Goal: Check status: Check status

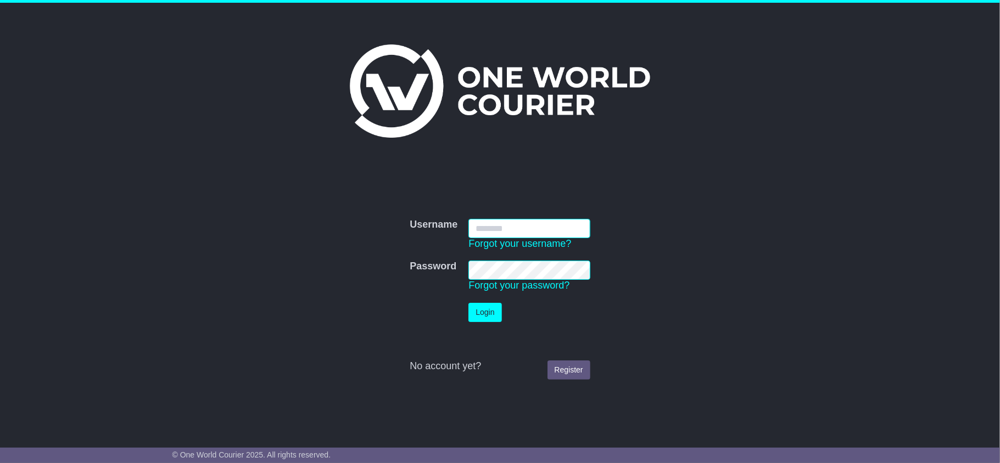
type input "**********"
drag, startPoint x: 468, startPoint y: 301, endPoint x: 474, endPoint y: 308, distance: 9.7
click at [468, 302] on td "Login" at bounding box center [529, 313] width 132 height 30
click at [477, 310] on button "Login" at bounding box center [484, 312] width 33 height 19
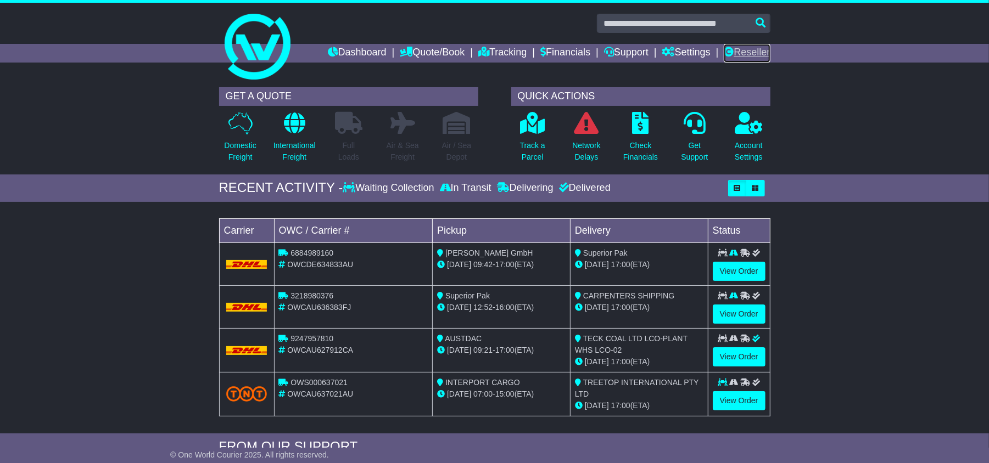
click at [744, 48] on link "Reseller" at bounding box center [747, 53] width 46 height 19
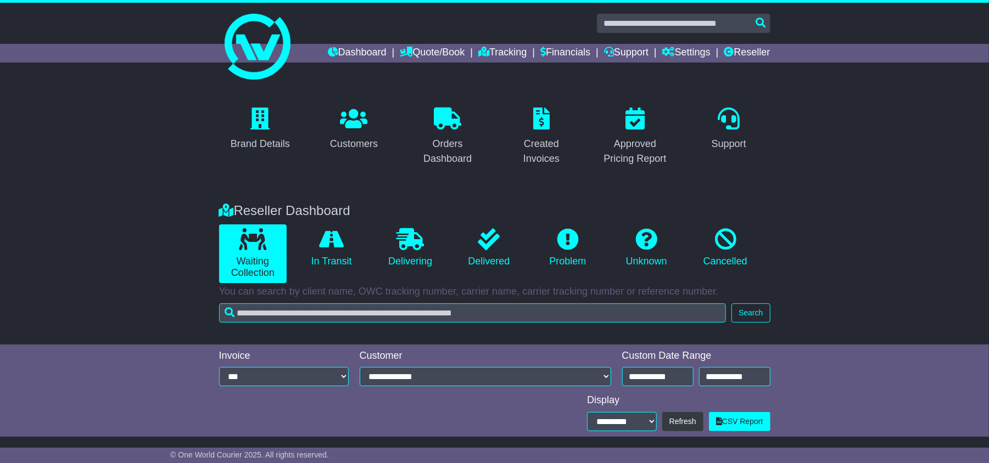
click at [648, 170] on div "Brand Details Customers Orders Dashboard Created Invoices Approved Pricing Repo…" at bounding box center [495, 136] width 562 height 77
click at [661, 378] on input "**********" at bounding box center [657, 376] width 71 height 19
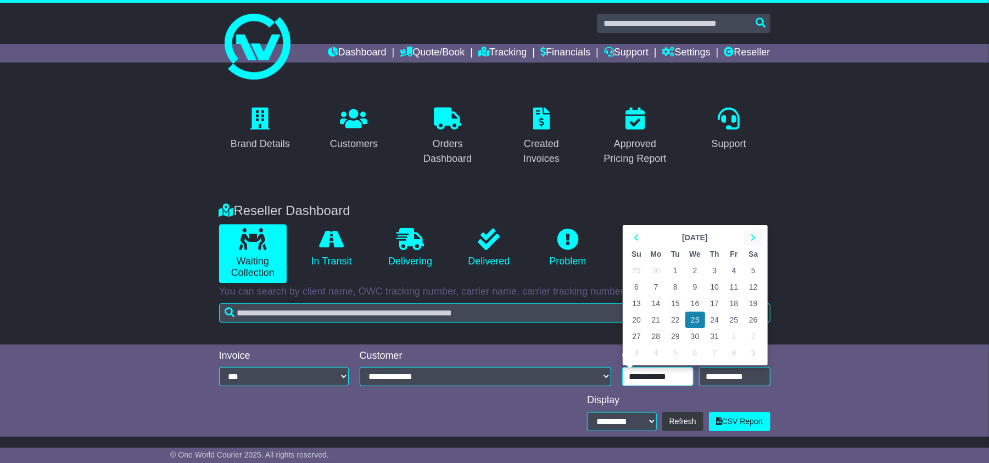
click at [750, 236] on icon at bounding box center [752, 238] width 5 height 8
click at [734, 307] on td "15" at bounding box center [733, 303] width 19 height 16
type input "**********"
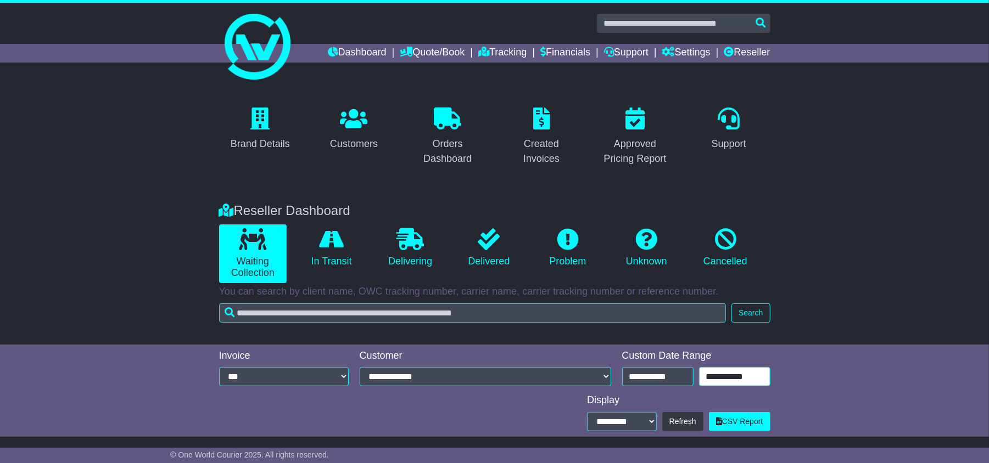
click at [749, 383] on input "**********" at bounding box center [734, 376] width 71 height 19
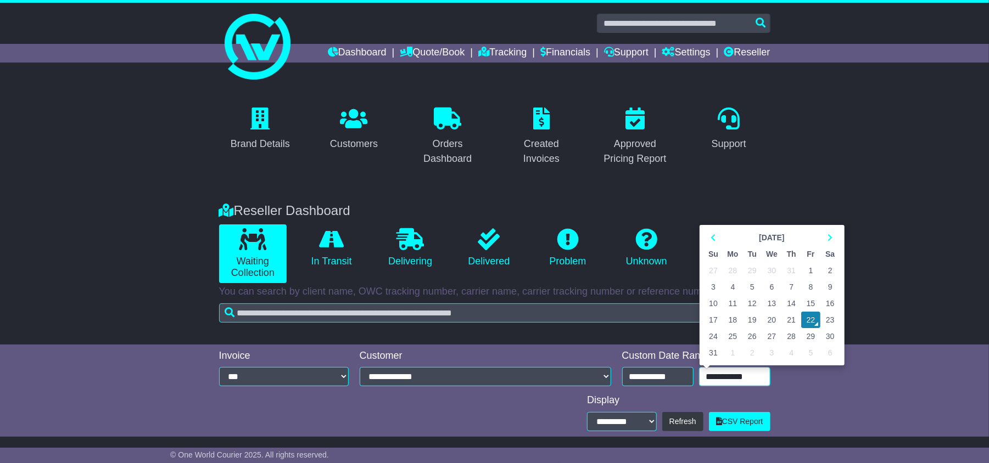
click at [792, 321] on td "21" at bounding box center [791, 320] width 19 height 16
type input "**********"
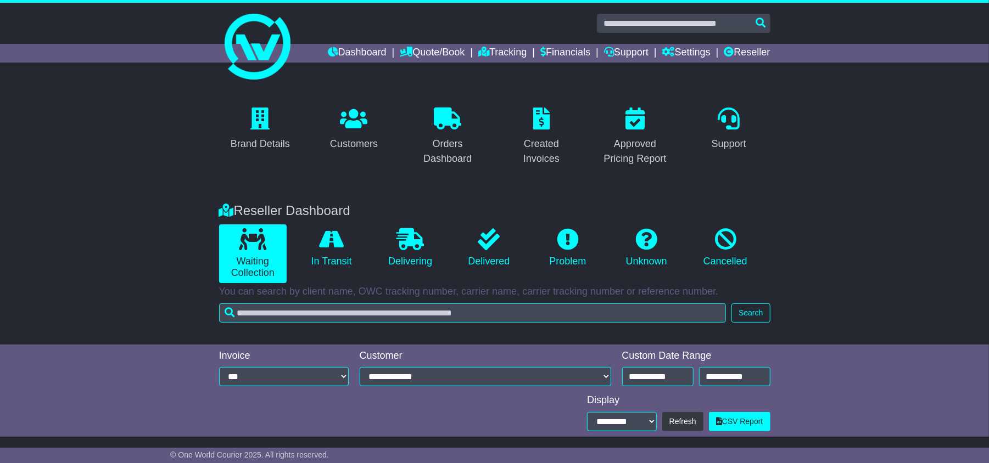
click at [878, 319] on div "Reseller Dashboard Waiting Collection In Transit Delivering Delivered Problem U…" at bounding box center [494, 268] width 989 height 153
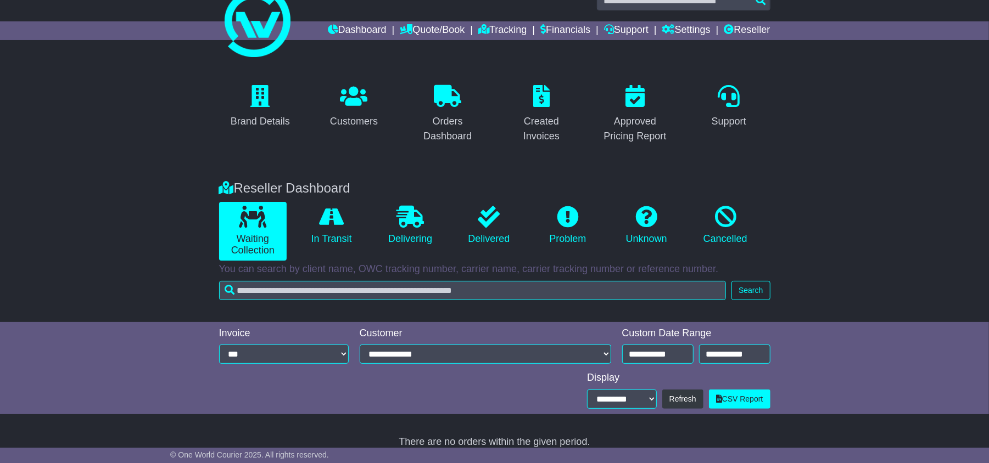
scroll to position [35, 0]
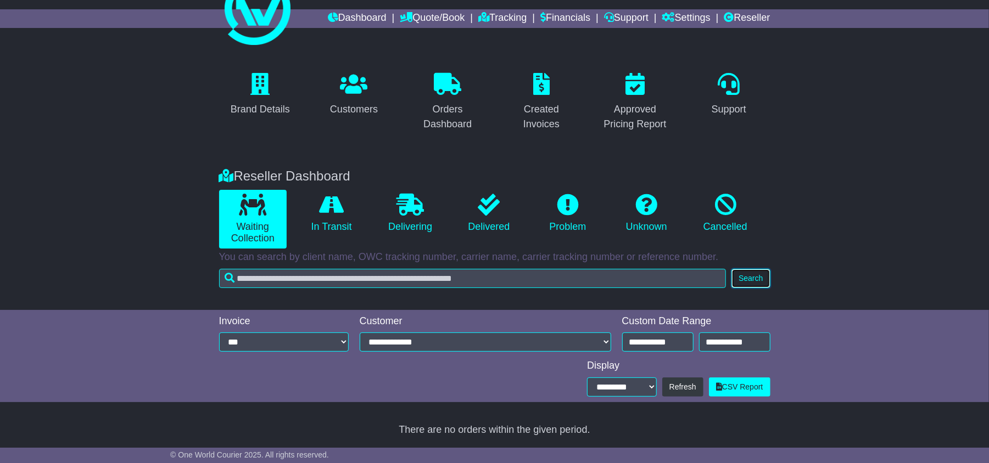
click at [751, 269] on button "Search" at bounding box center [750, 278] width 38 height 19
click at [328, 202] on icon at bounding box center [331, 205] width 25 height 22
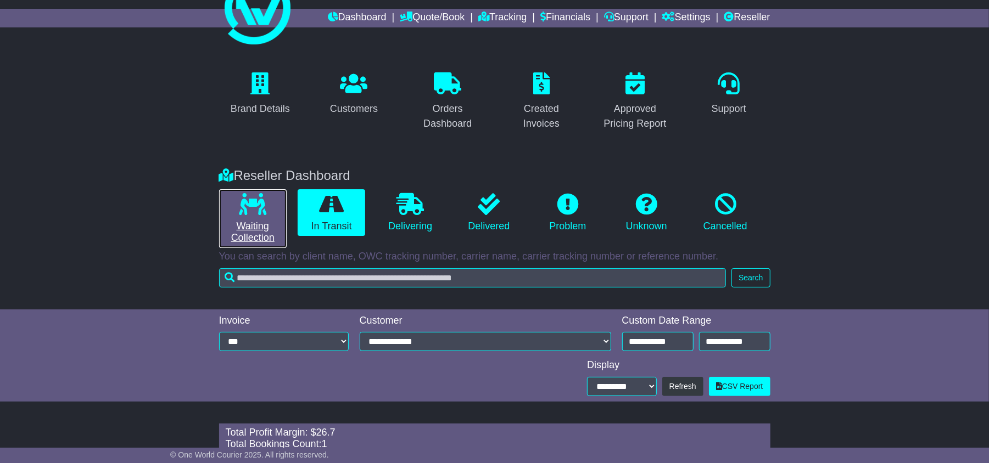
click at [244, 211] on icon at bounding box center [252, 204] width 27 height 22
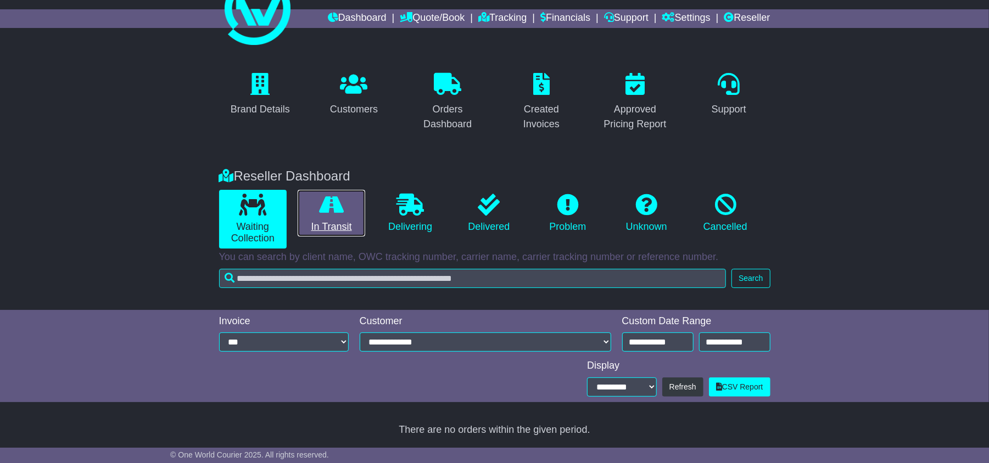
click at [325, 208] on icon at bounding box center [331, 205] width 25 height 22
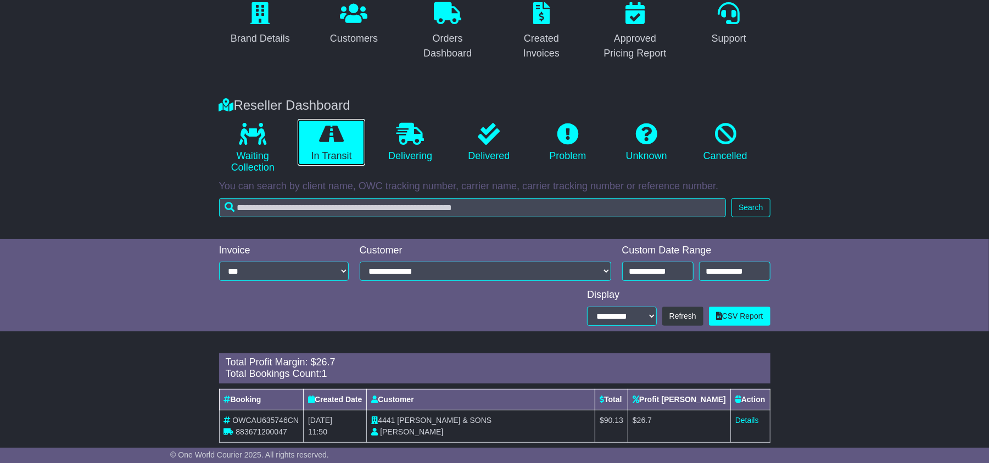
scroll to position [125, 0]
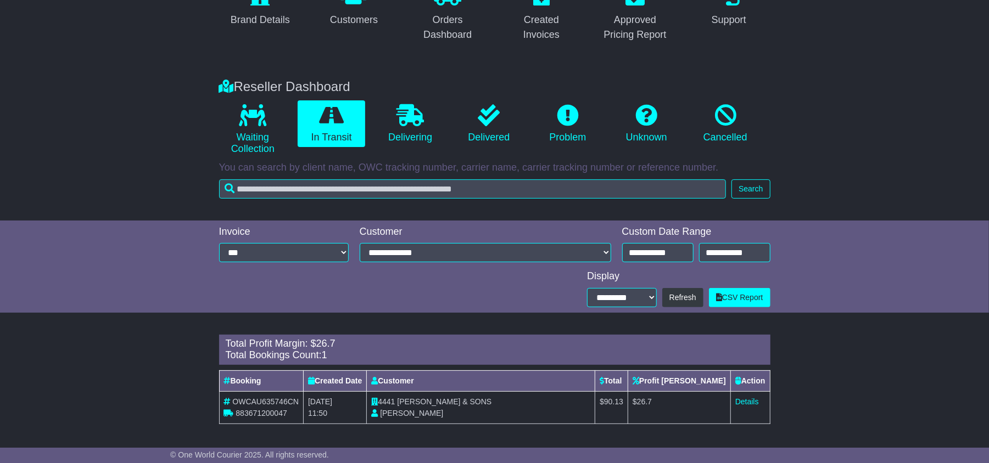
click at [267, 402] on span "OWCAU635746CN" at bounding box center [265, 401] width 66 height 9
copy span "OWCAU635746CN"
click at [254, 400] on span "OWCAU635746CN" at bounding box center [265, 401] width 66 height 9
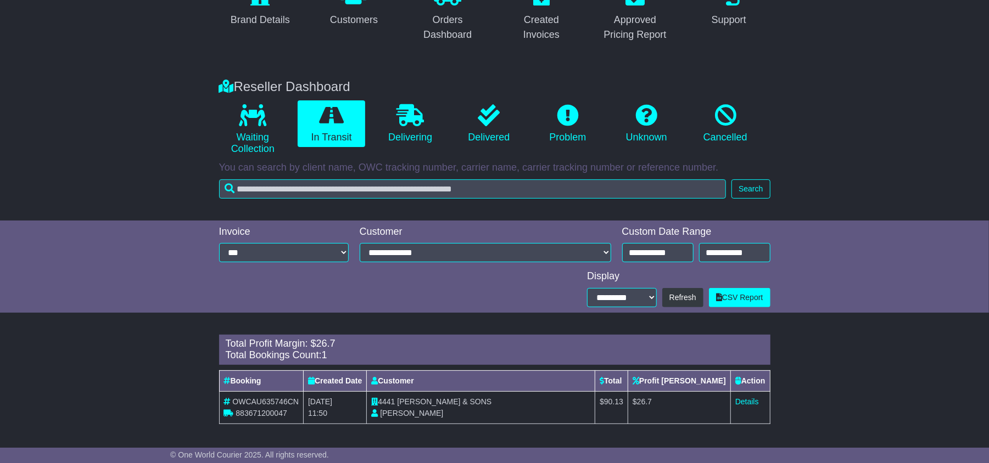
click at [253, 411] on span "883671200047" at bounding box center [261, 413] width 51 height 9
copy span "883671200047"
drag, startPoint x: 632, startPoint y: 400, endPoint x: 685, endPoint y: 399, distance: 52.7
click at [685, 399] on tr "OWCAU635746CN 883671200047 19th August 2025 11:50 4441 ROY GRIPSKE & SONS MAURE…" at bounding box center [494, 407] width 551 height 32
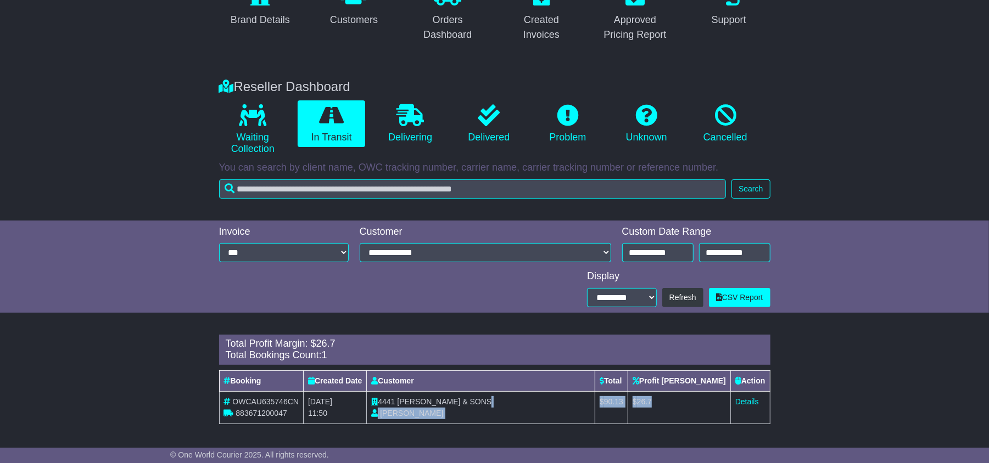
click at [628, 409] on td "$ 90.13" at bounding box center [611, 407] width 33 height 32
drag, startPoint x: 632, startPoint y: 402, endPoint x: 693, endPoint y: 396, distance: 60.7
click at [696, 396] on tr "OWCAU635746CN 883671200047 19th August 2025 11:50 4441 ROY GRIPSKE & SONS MAURE…" at bounding box center [494, 407] width 551 height 32
copy tr "$ 90.13 $ 26.7"
click at [747, 400] on link "Details" at bounding box center [747, 401] width 24 height 9
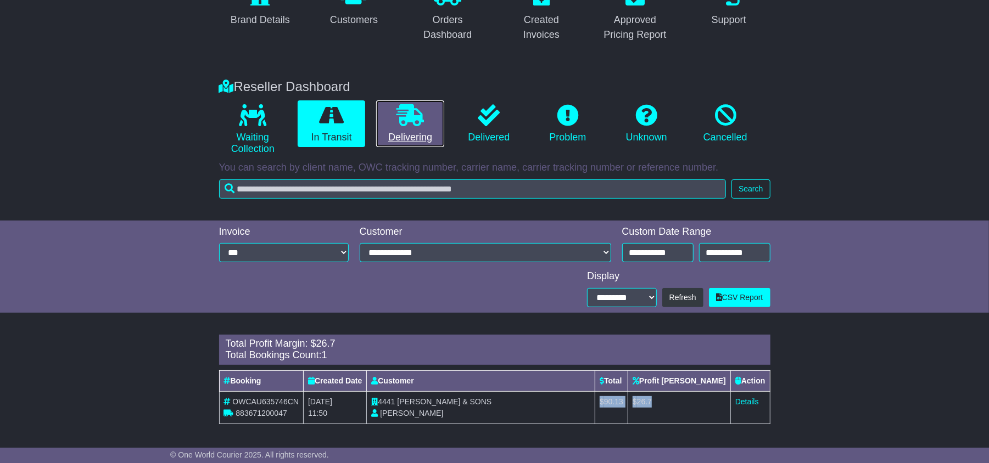
click at [405, 114] on icon at bounding box center [409, 115] width 27 height 22
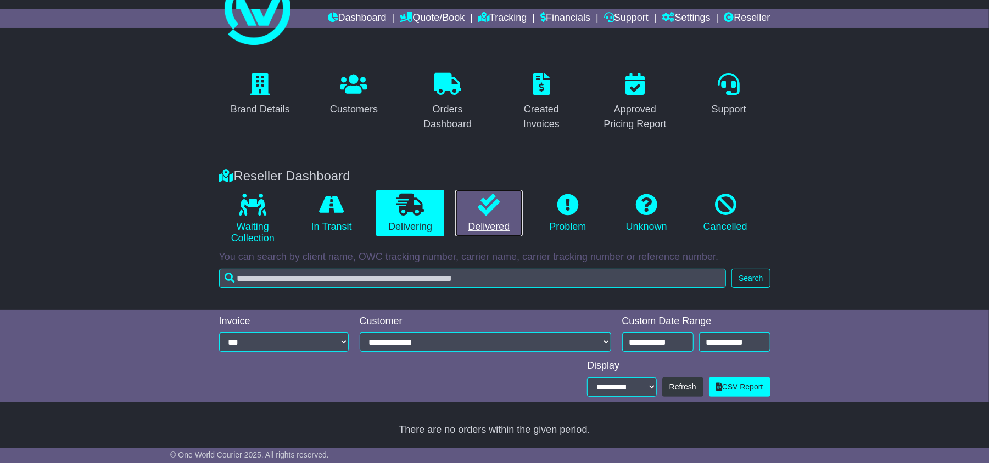
click at [488, 211] on icon at bounding box center [489, 205] width 22 height 22
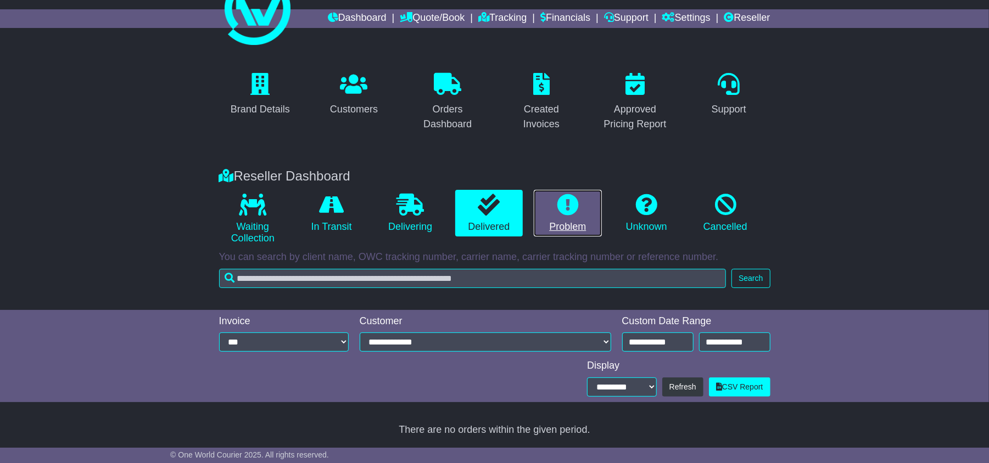
click at [559, 207] on icon at bounding box center [568, 205] width 22 height 22
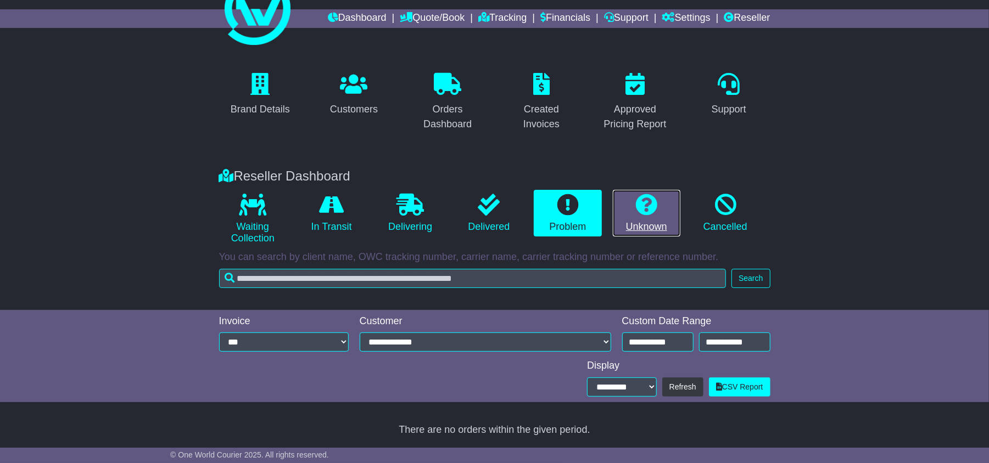
click at [643, 207] on icon at bounding box center [646, 205] width 22 height 22
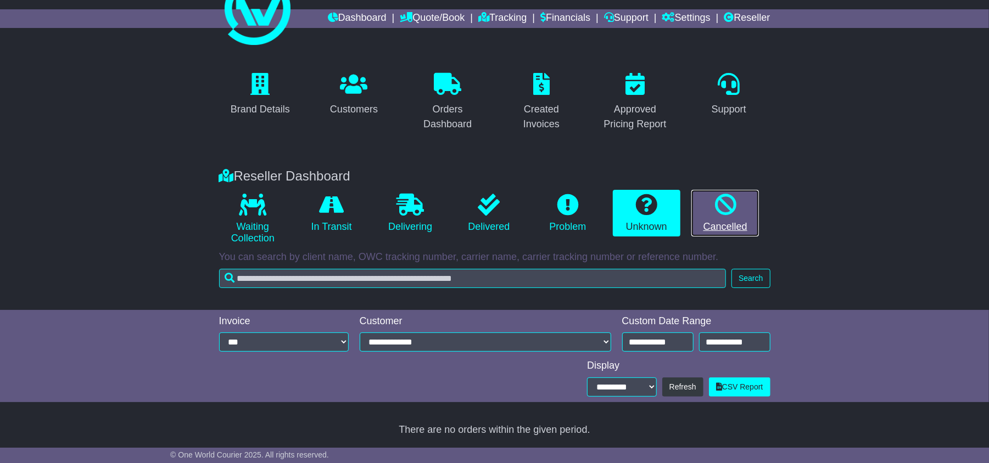
click at [730, 206] on icon at bounding box center [725, 205] width 22 height 22
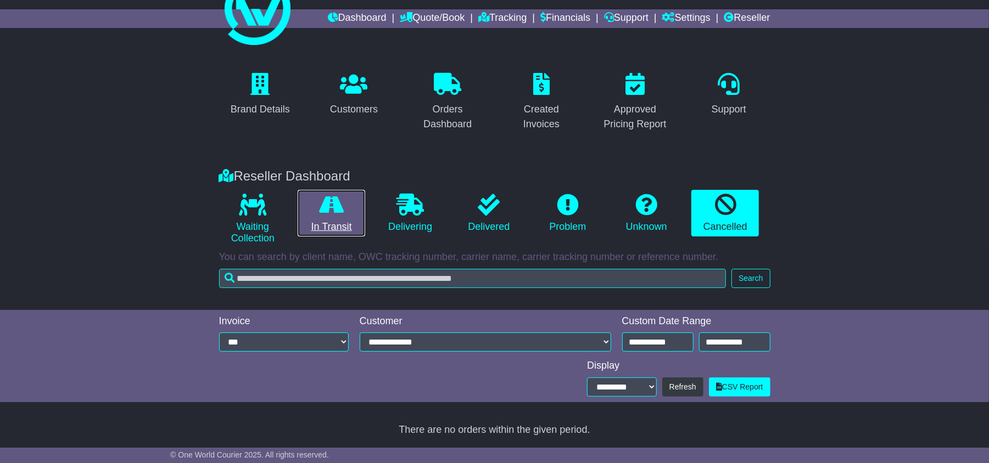
click at [339, 210] on icon at bounding box center [331, 205] width 25 height 22
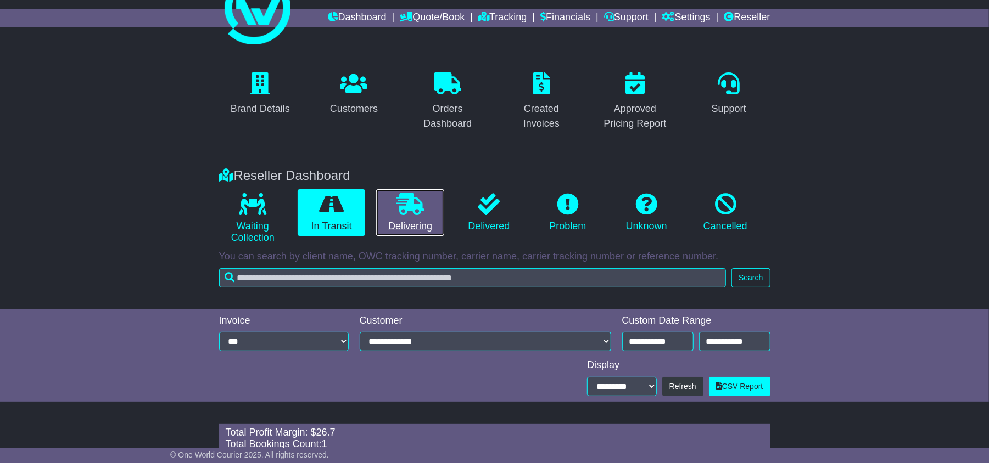
click at [400, 206] on icon at bounding box center [409, 204] width 27 height 22
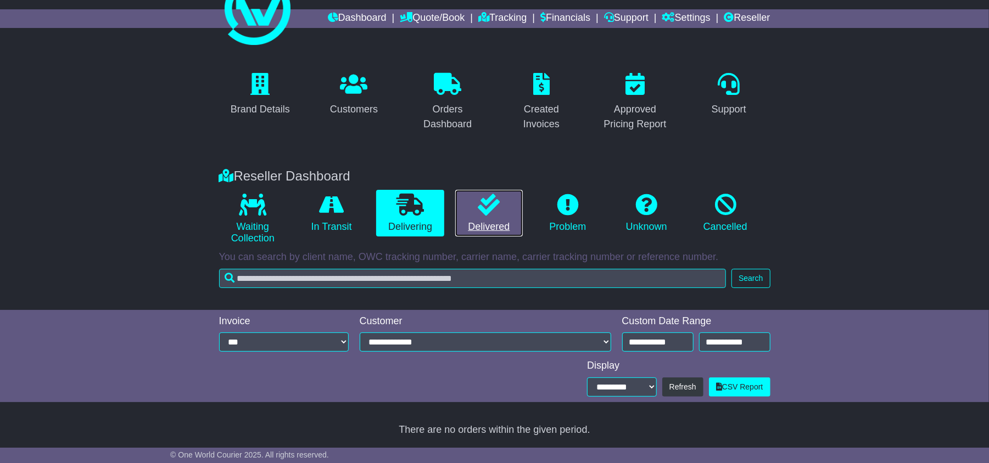
click at [490, 197] on icon at bounding box center [489, 205] width 22 height 22
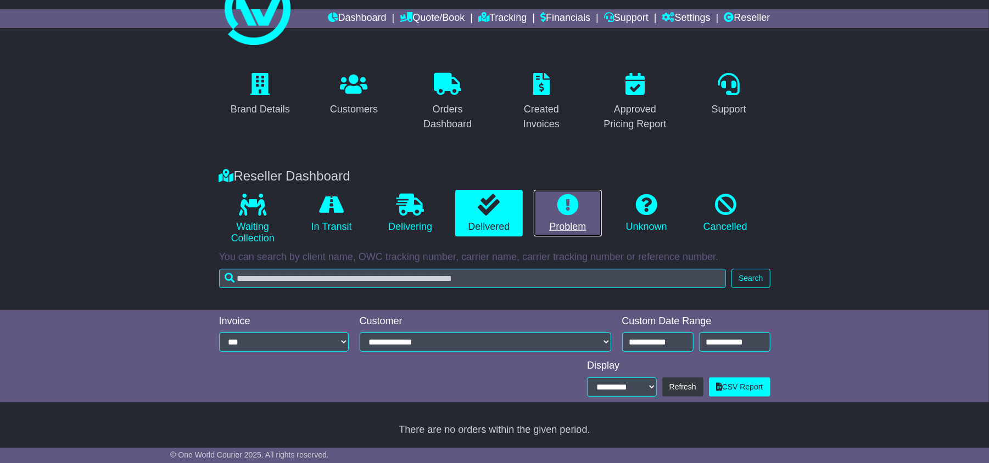
click at [557, 198] on icon at bounding box center [568, 205] width 22 height 22
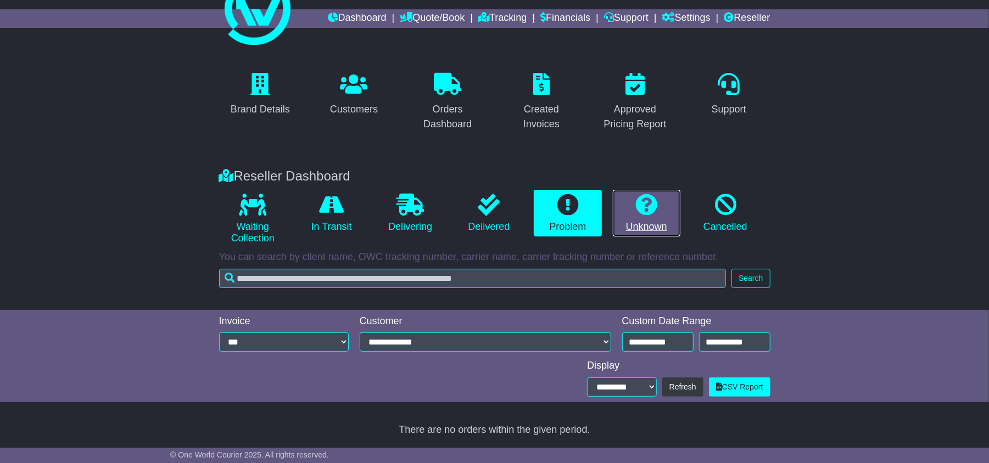
click at [633, 202] on link "Unknown" at bounding box center [647, 213] width 68 height 47
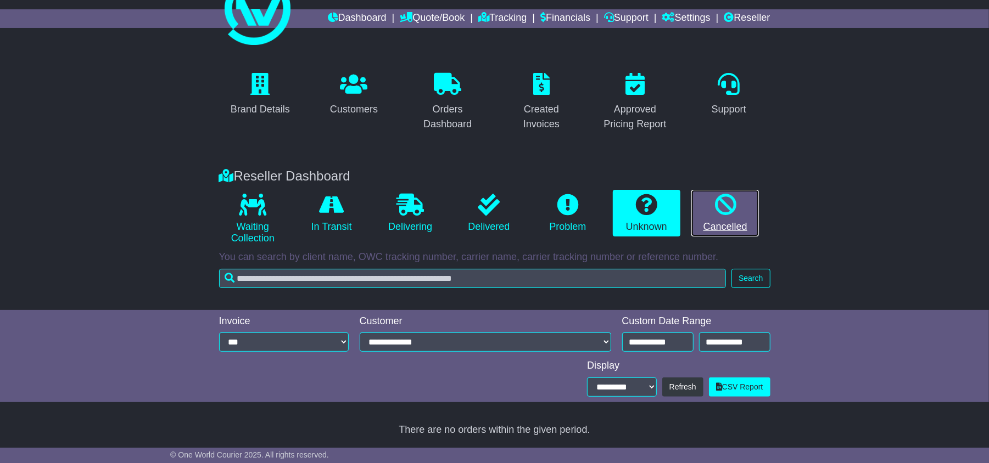
click at [727, 207] on icon at bounding box center [725, 205] width 22 height 22
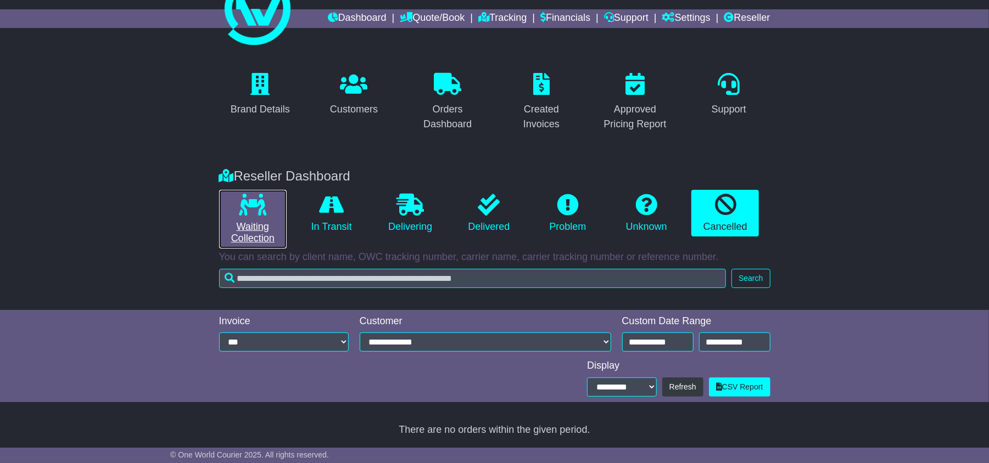
click at [247, 200] on icon at bounding box center [252, 205] width 27 height 22
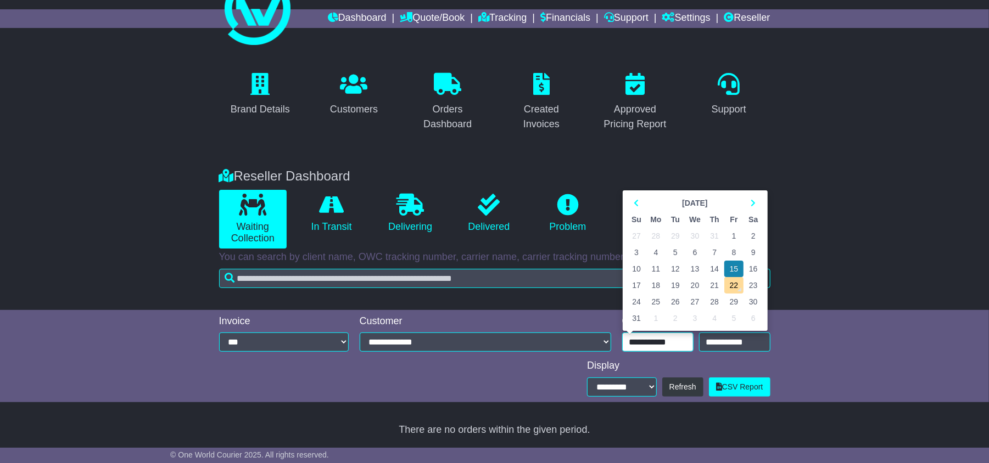
drag, startPoint x: 676, startPoint y: 341, endPoint x: 624, endPoint y: 339, distance: 52.7
click at [624, 339] on input "**********" at bounding box center [657, 342] width 71 height 19
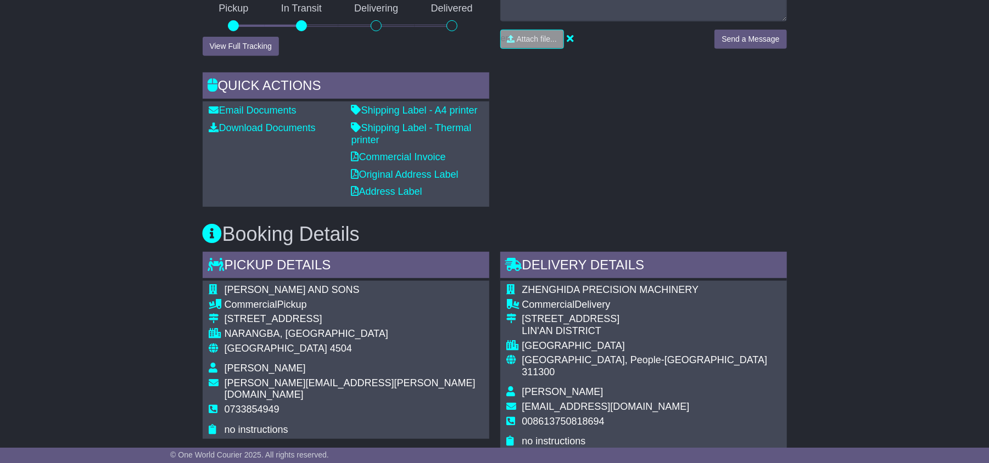
scroll to position [366, 0]
click at [237, 284] on span "ROY GRIPSKE AND SONS" at bounding box center [292, 289] width 135 height 11
drag, startPoint x: 237, startPoint y: 276, endPoint x: 266, endPoint y: 279, distance: 29.3
click at [239, 284] on span "ROY GRIPSKE AND SONS" at bounding box center [292, 289] width 135 height 11
click at [323, 284] on span "ROY GRIPSKE AND SONS" at bounding box center [292, 289] width 135 height 11
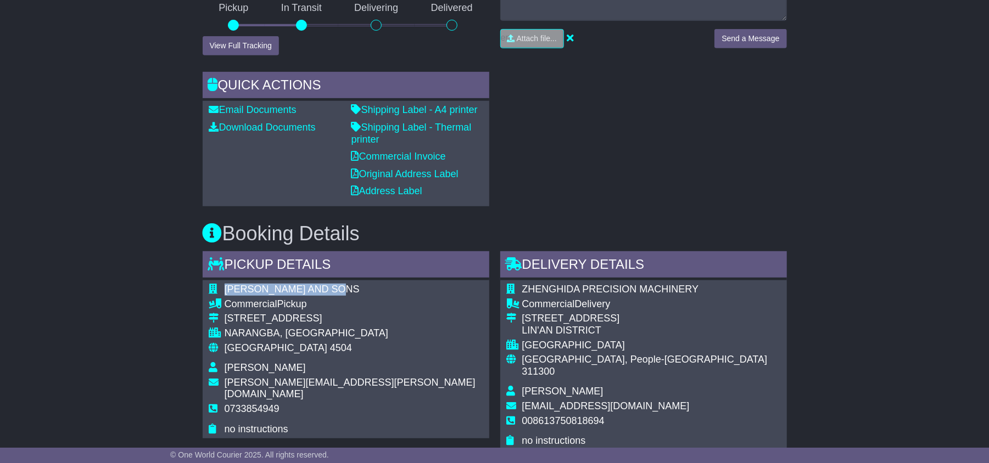
copy span "ROY GRIPSKE AND SONS"
click at [549, 284] on span "ZHENGHIDA PRECISION MACHINERY" at bounding box center [610, 289] width 177 height 11
drag, startPoint x: 549, startPoint y: 279, endPoint x: 616, endPoint y: 280, distance: 67.0
click at [574, 284] on span "ZHENGHIDA PRECISION MACHINERY" at bounding box center [610, 289] width 177 height 11
drag, startPoint x: 670, startPoint y: 279, endPoint x: 687, endPoint y: 280, distance: 17.0
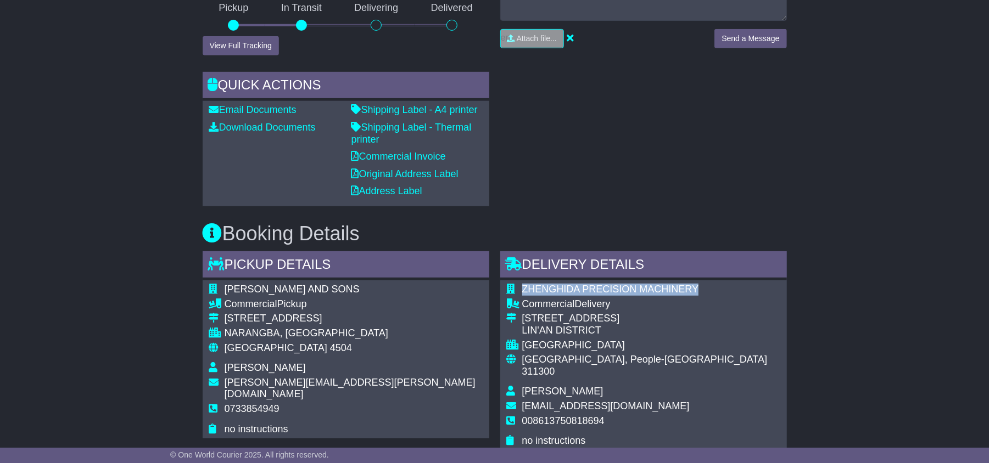
click at [673, 284] on span "ZHENGHIDA PRECISION MACHINERY" at bounding box center [610, 289] width 177 height 11
copy span "ZHENGHIDA PRECISION MACHINERY"
